Goal: Information Seeking & Learning: Learn about a topic

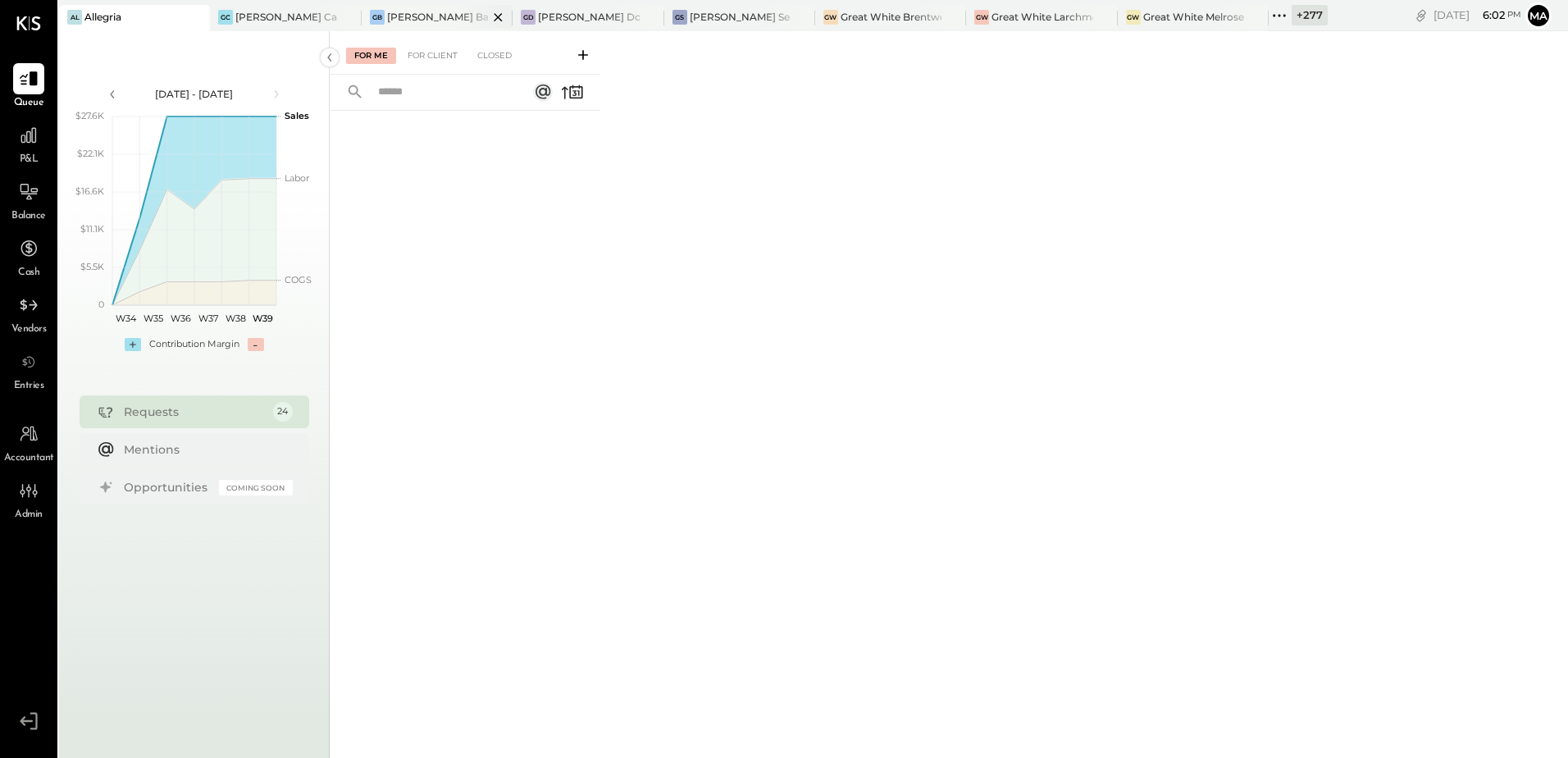
click at [439, 16] on div "[PERSON_NAME] Back Bay" at bounding box center [438, 17] width 101 height 14
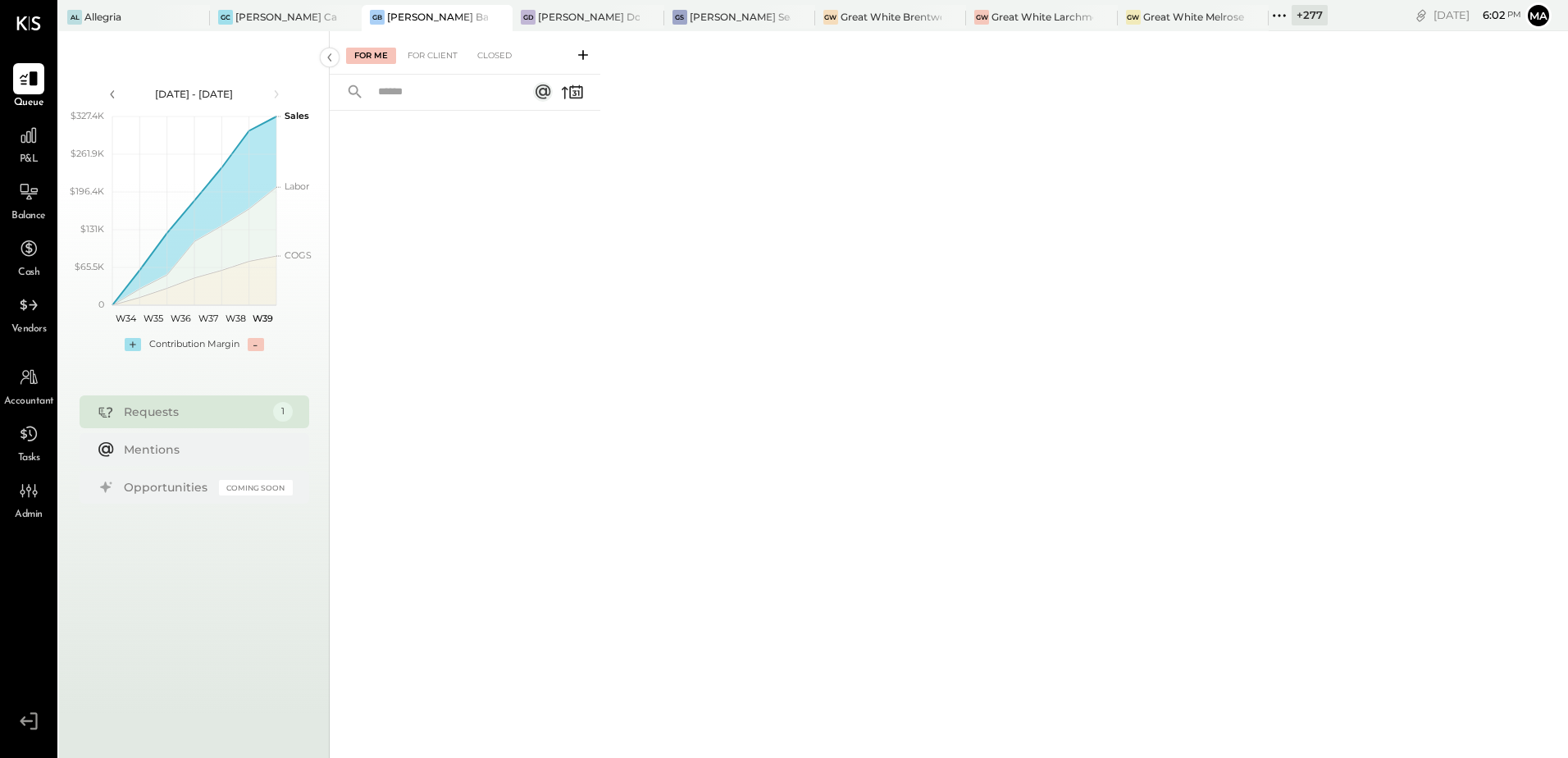
click at [28, 153] on span "P&L" at bounding box center [29, 160] width 19 height 15
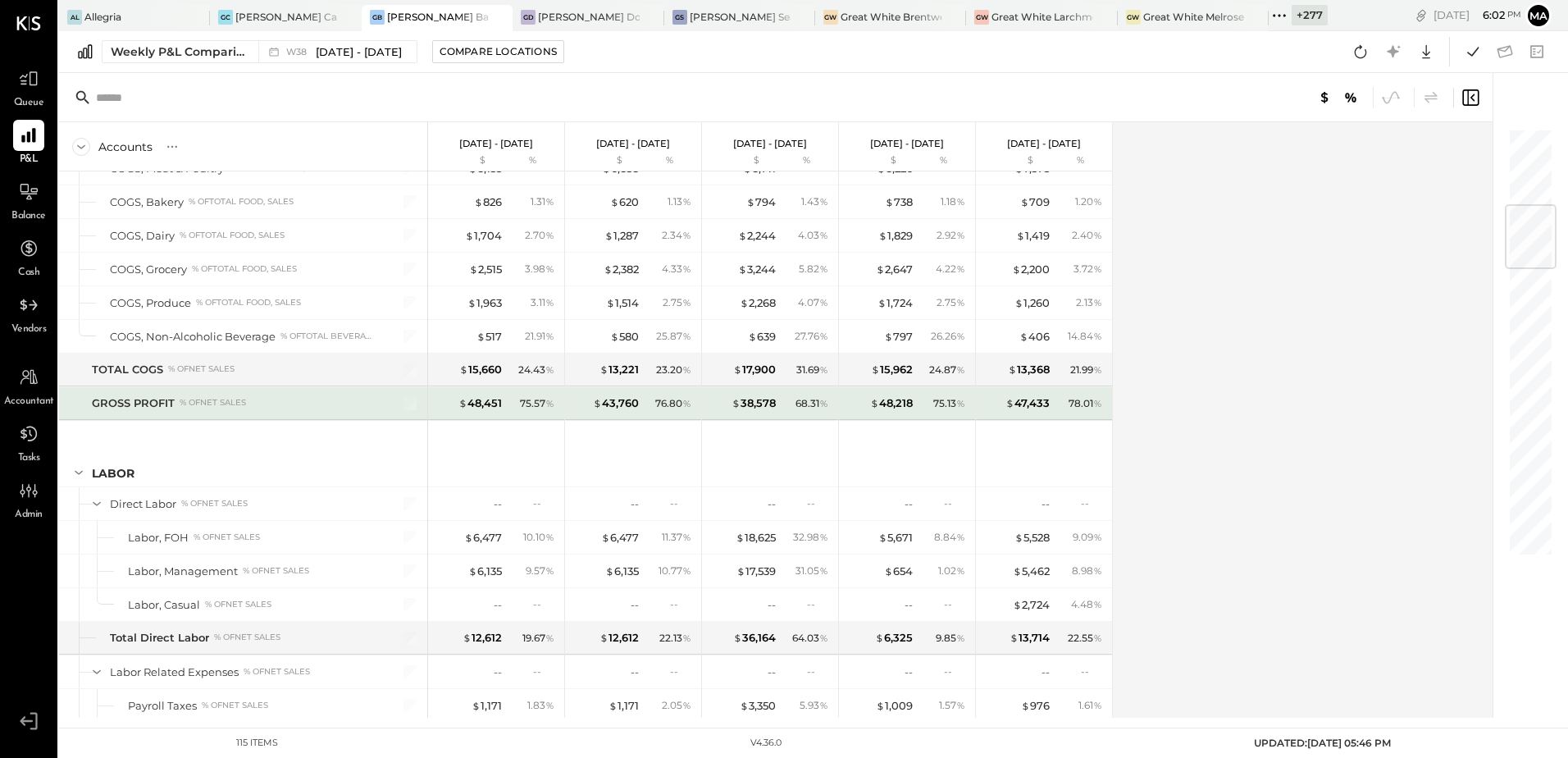
scroll to position [902, 0]
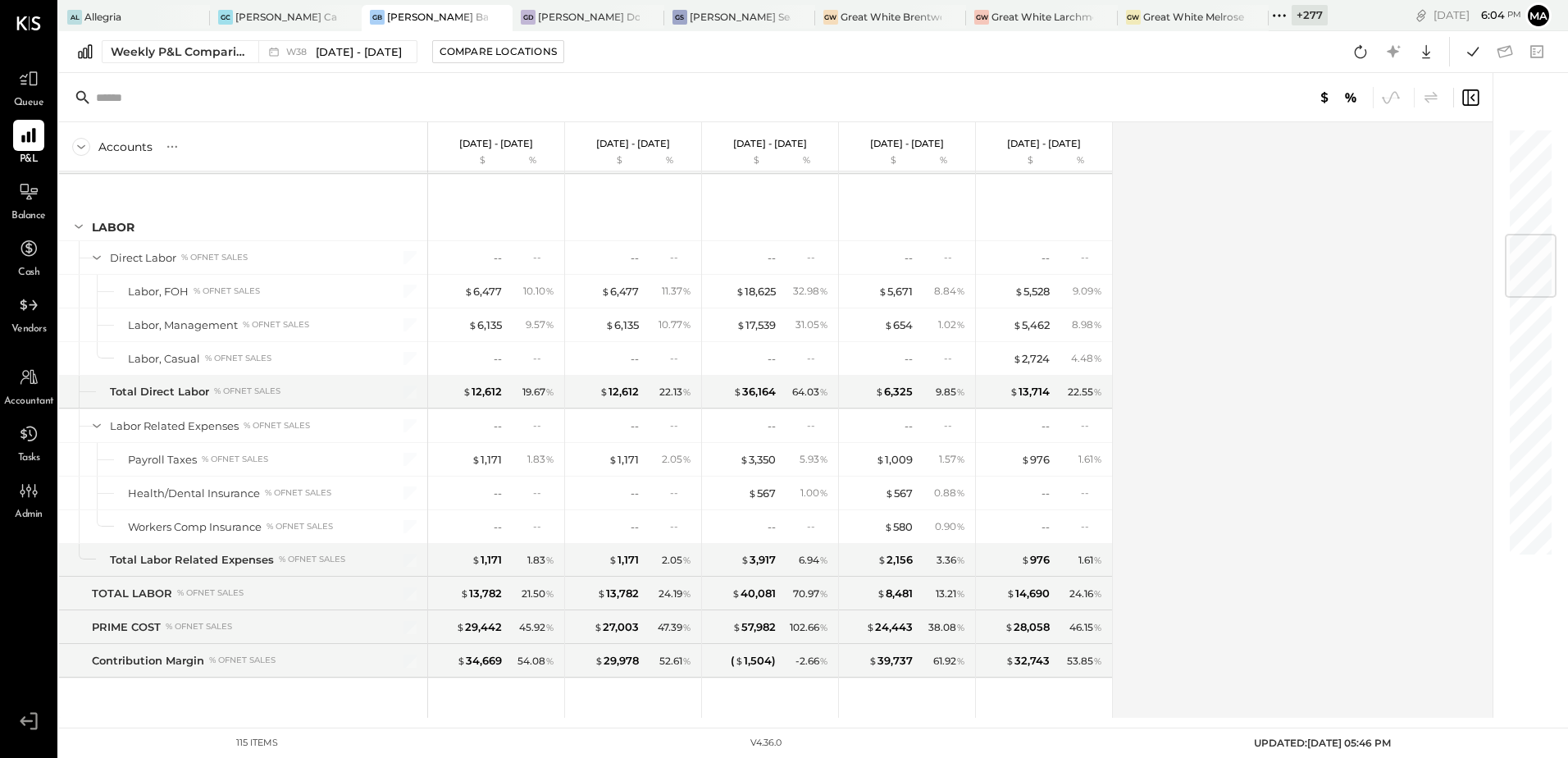
click at [1307, 448] on div "Accounts S % GL [DATE] - [DATE] $ % [DATE] - [DATE] $ % [DATE] - [DATE] $ % [DA…" at bounding box center [777, 419] width 1436 height 595
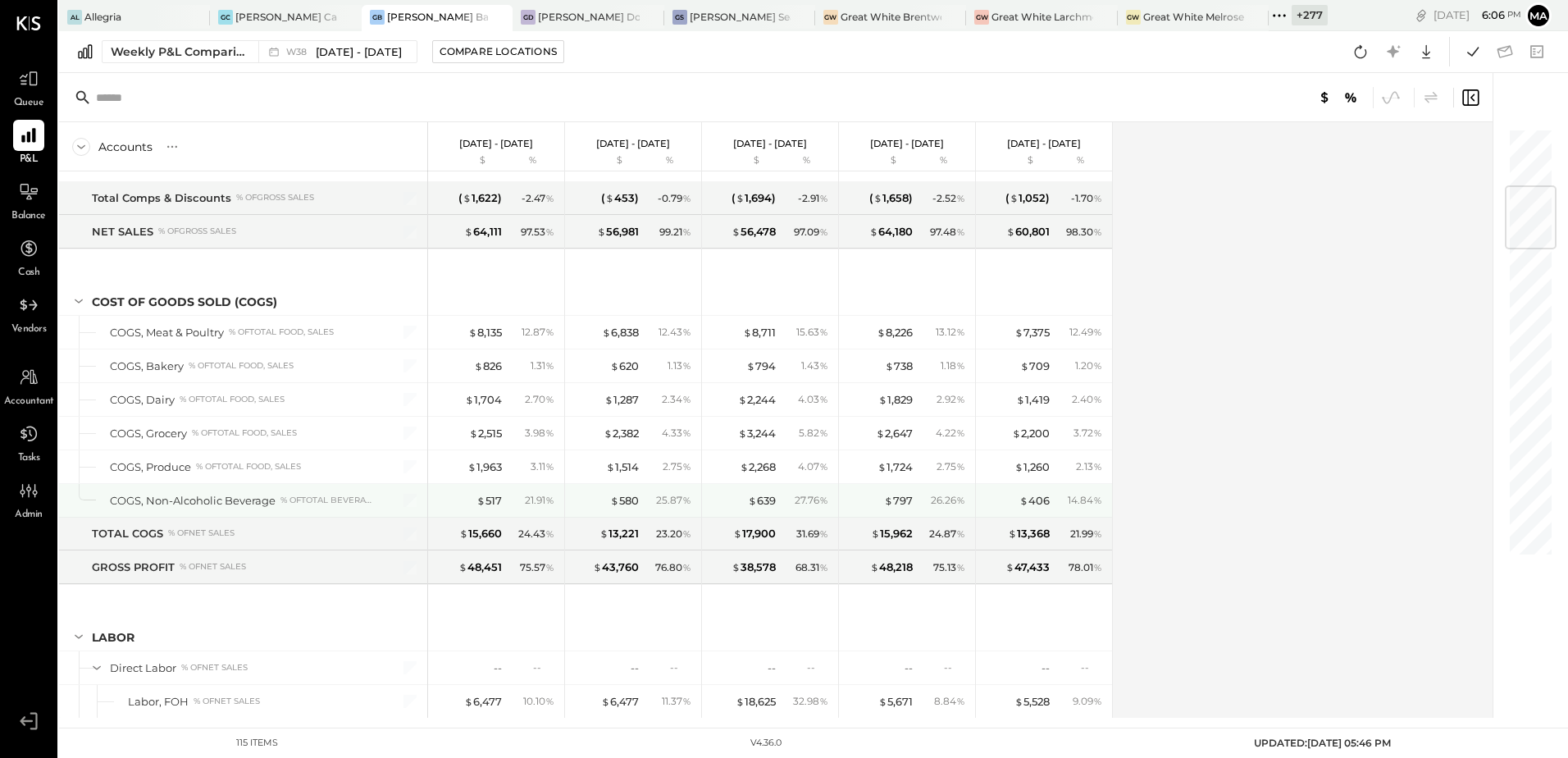
scroll to position [902, 0]
